Goal: Task Accomplishment & Management: Manage account settings

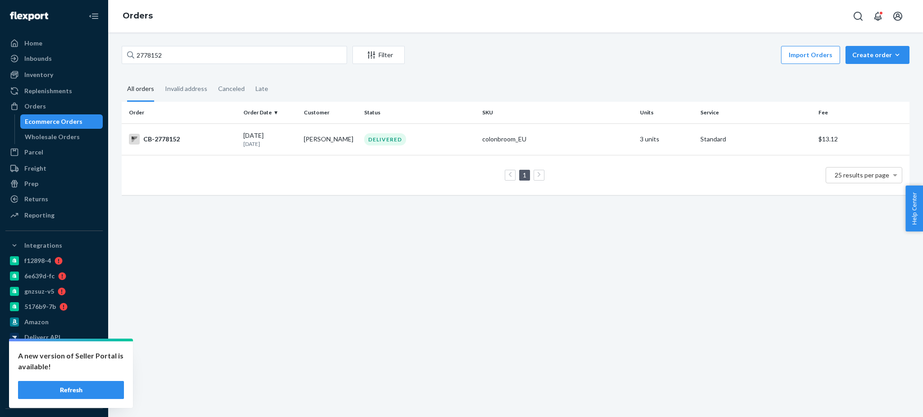
click at [214, 63] on input "2778152" at bounding box center [234, 55] width 225 height 18
type input "2747973"
click at [160, 137] on div "BIO-2747973" at bounding box center [182, 139] width 107 height 11
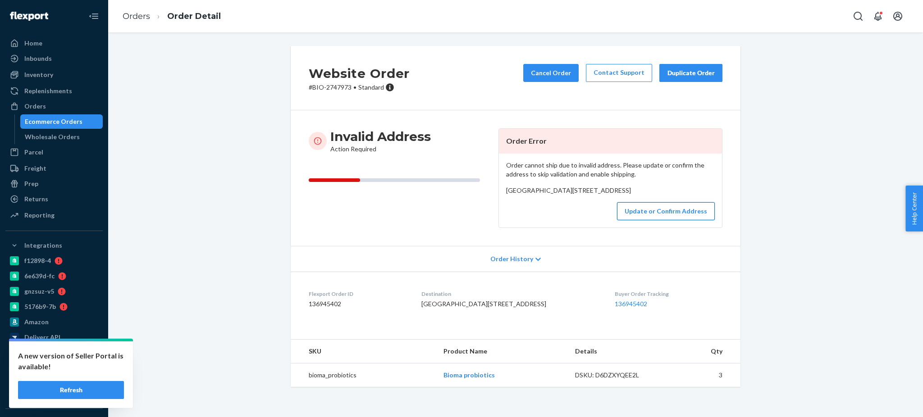
click at [652, 220] on button "Update or Confirm Address" at bounding box center [666, 211] width 98 height 18
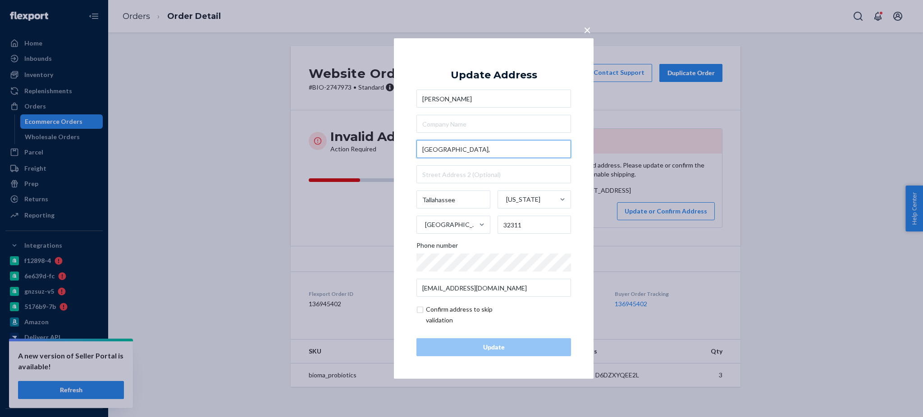
click at [477, 144] on input "[GEOGRAPHIC_DATA]," at bounding box center [493, 149] width 155 height 18
paste input "[STREET_ADDRESS]"
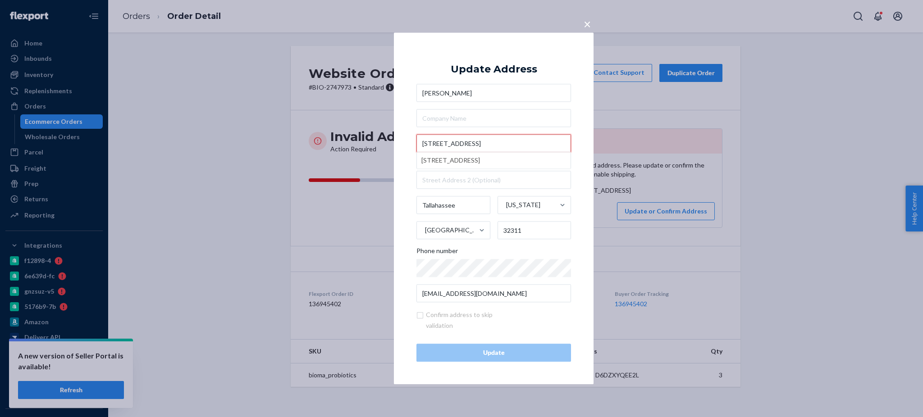
drag, startPoint x: 551, startPoint y: 143, endPoint x: 482, endPoint y: 143, distance: 69.4
click at [482, 143] on input "[STREET_ADDRESS]" at bounding box center [493, 144] width 155 height 18
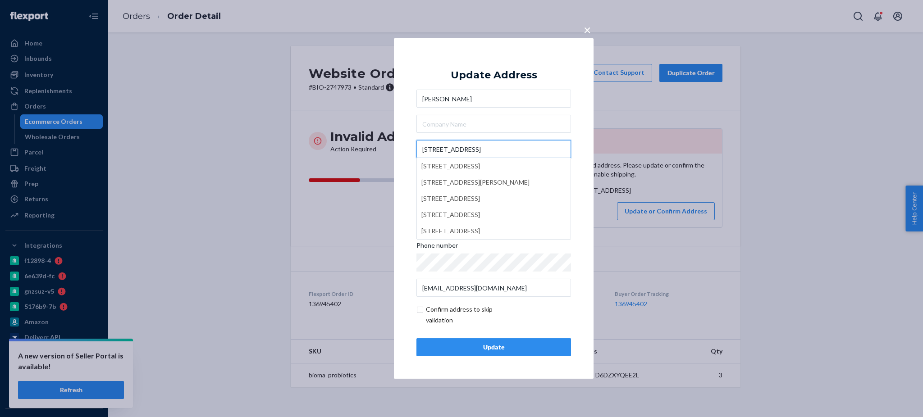
type input "[STREET_ADDRESS]"
click at [578, 137] on div "× Update Address [PERSON_NAME][GEOGRAPHIC_DATA][STREET_ADDRESS][US_STATE] Phone…" at bounding box center [494, 208] width 200 height 341
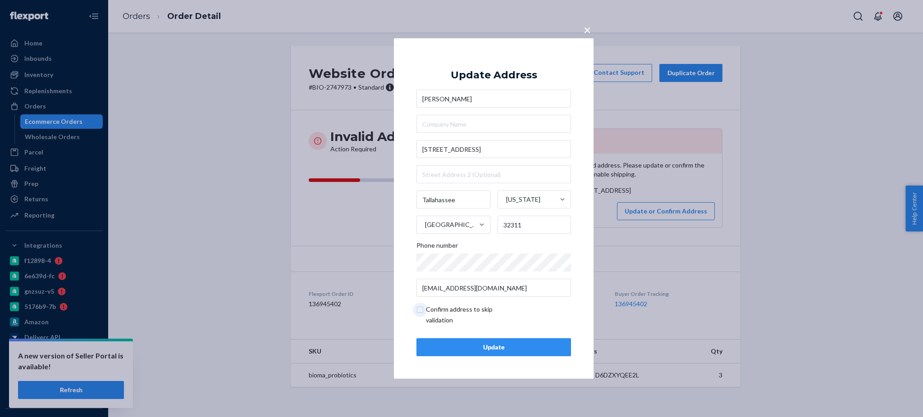
click at [420, 310] on input "checkbox" at bounding box center [468, 315] width 105 height 22
checkbox input "true"
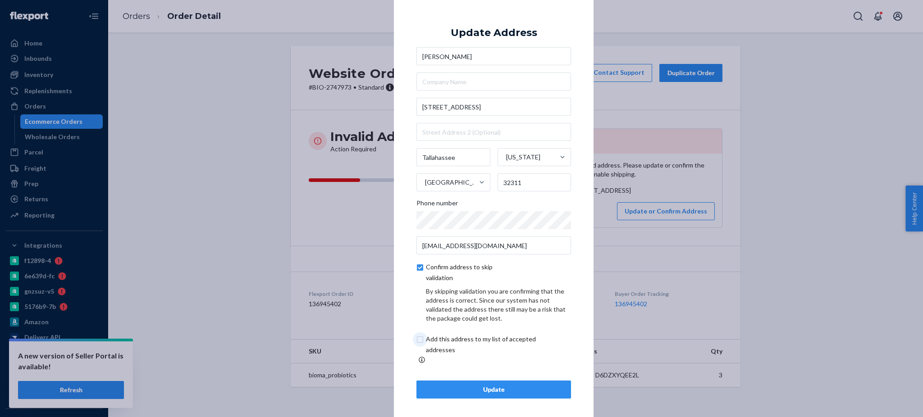
click at [422, 343] on input "checkbox" at bounding box center [491, 345] width 150 height 22
checkbox input "true"
click at [476, 394] on button "Update" at bounding box center [493, 390] width 155 height 18
